Goal: Transaction & Acquisition: Purchase product/service

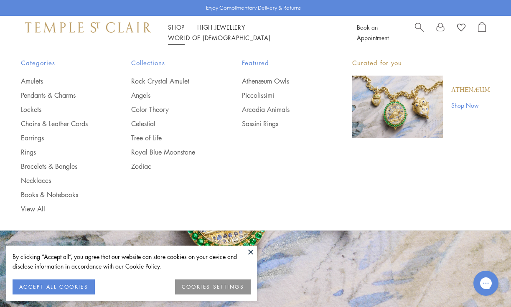
click at [173, 31] on link "Shop Shop" at bounding box center [176, 27] width 17 height 8
click at [30, 78] on link "Amulets" at bounding box center [59, 80] width 77 height 9
